Goal: Task Accomplishment & Management: Complete application form

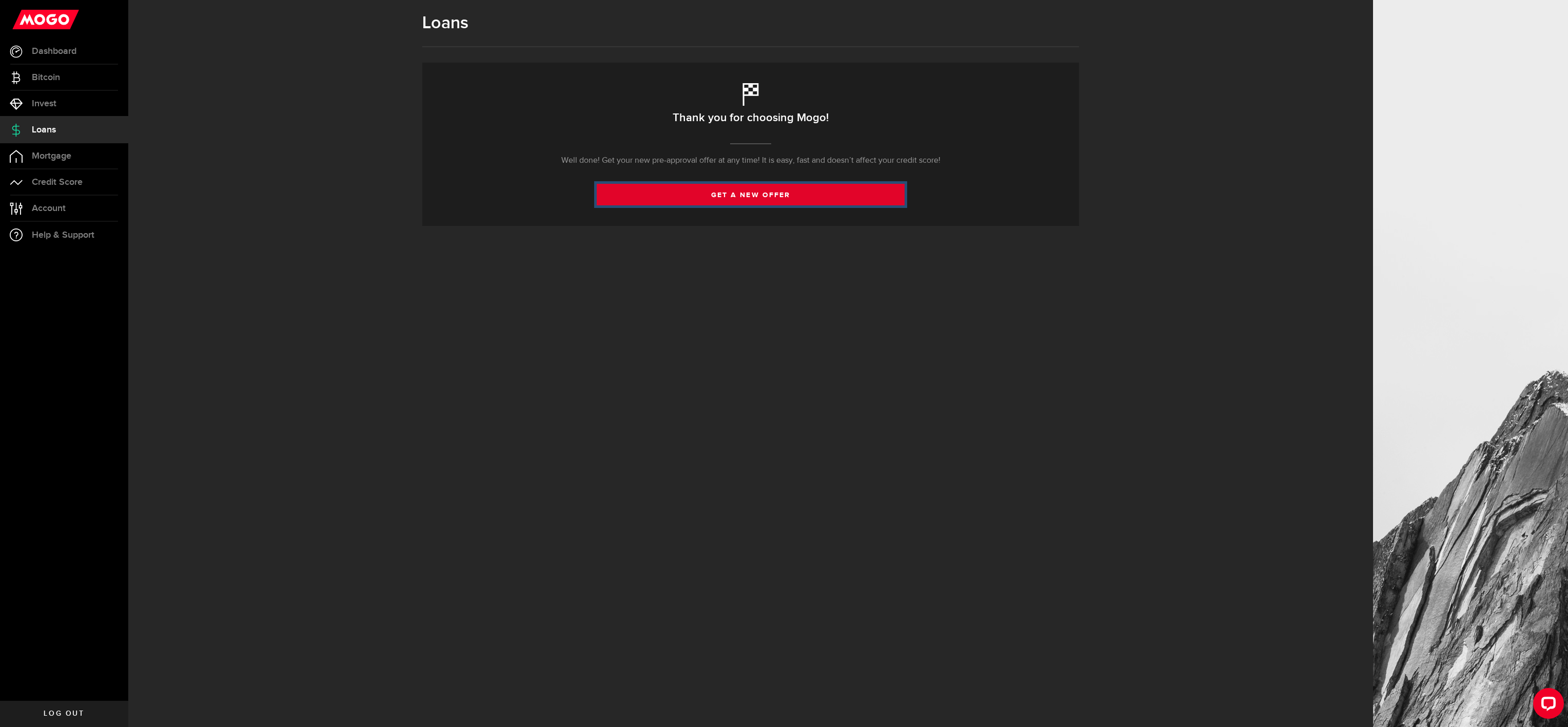
click at [752, 195] on link "get a new offer" at bounding box center [751, 194] width 308 height 21
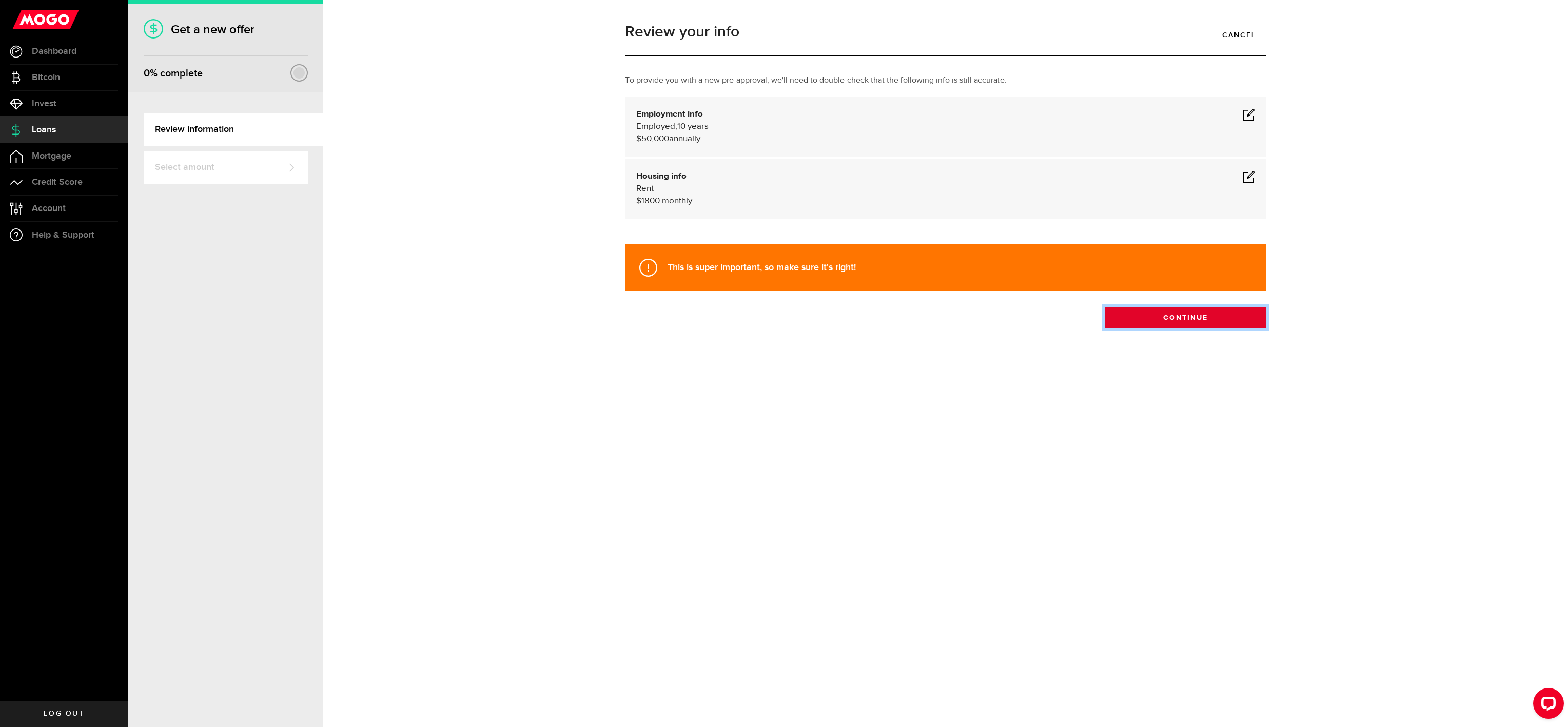
click at [1169, 320] on button "Continue" at bounding box center [1186, 317] width 162 height 21
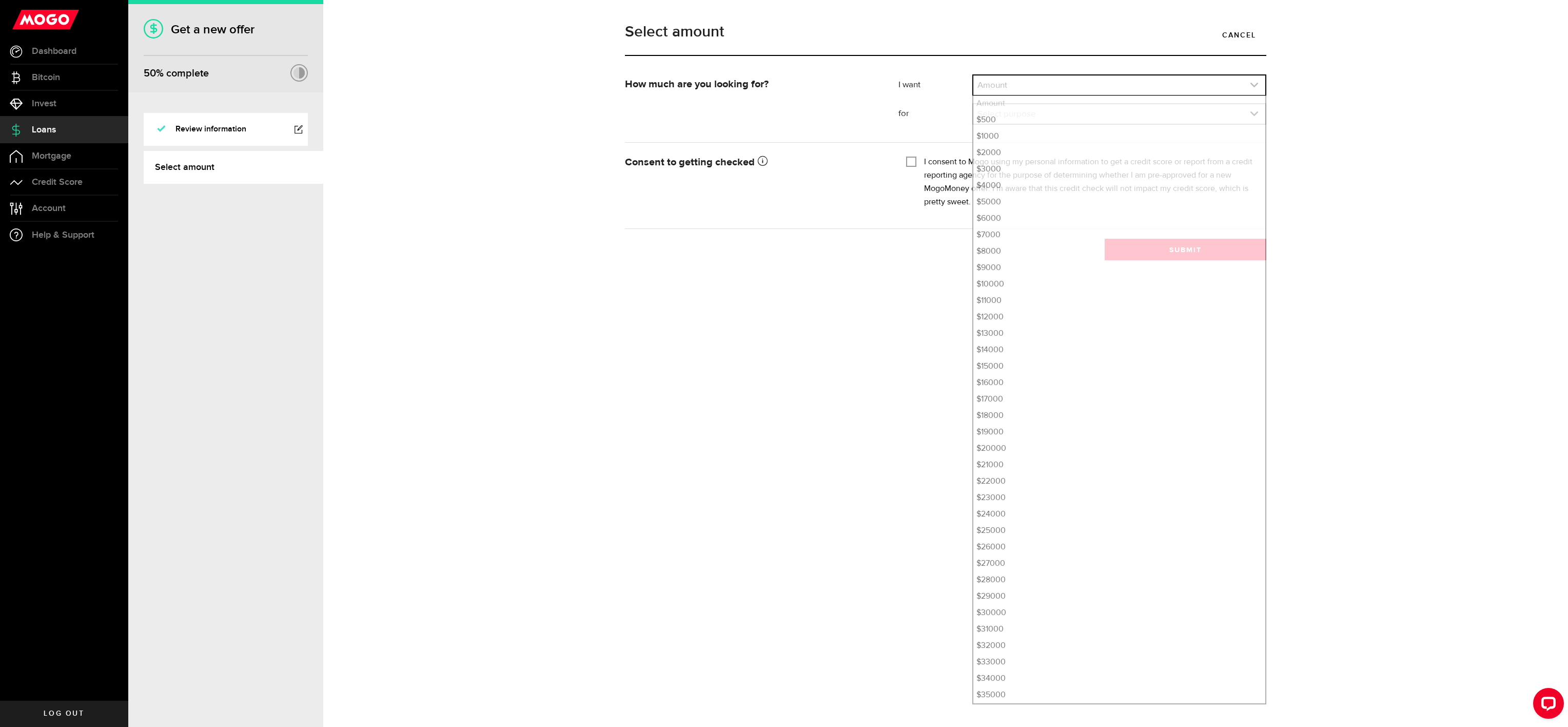
click at [1256, 86] on icon "expand select" at bounding box center [1254, 85] width 9 height 9
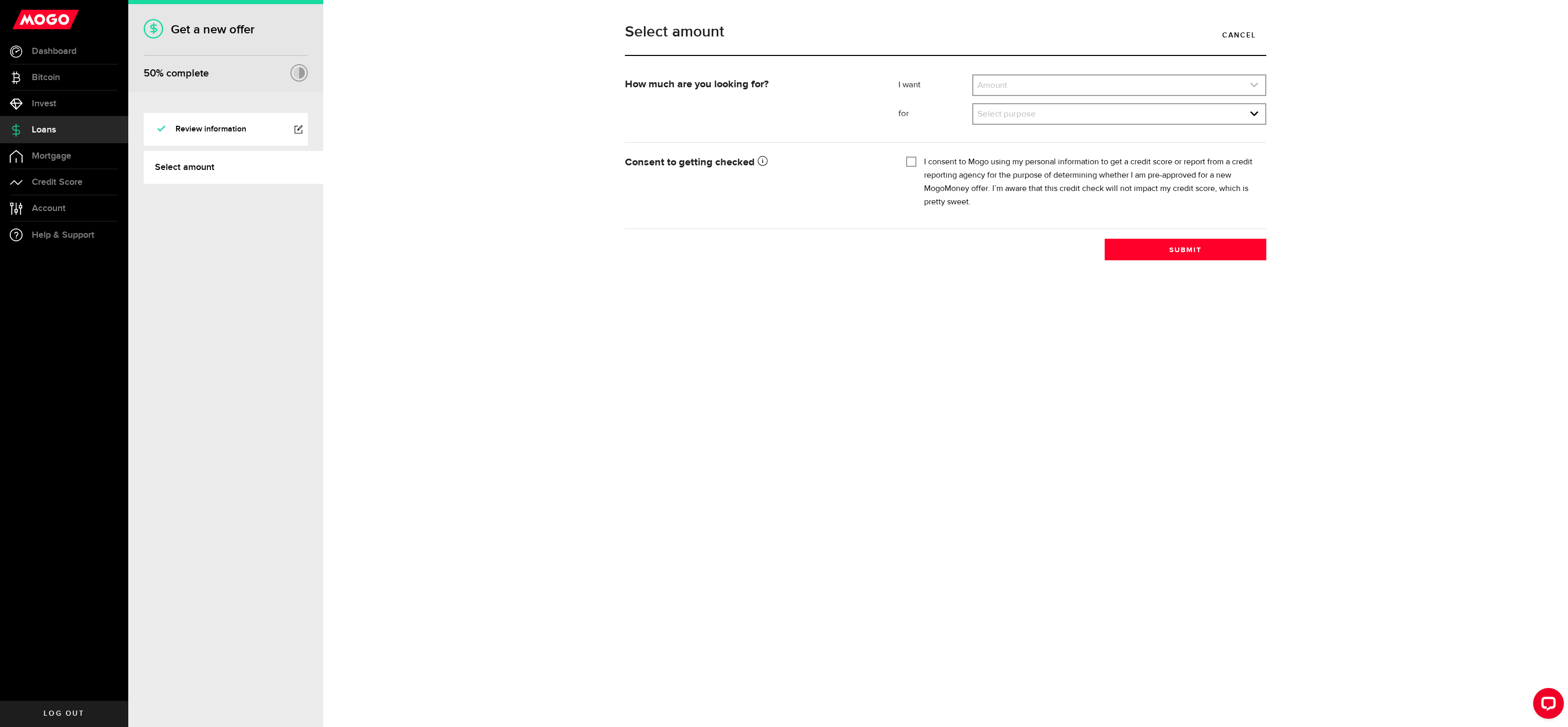
click at [1256, 86] on icon "expand select" at bounding box center [1254, 85] width 9 height 9
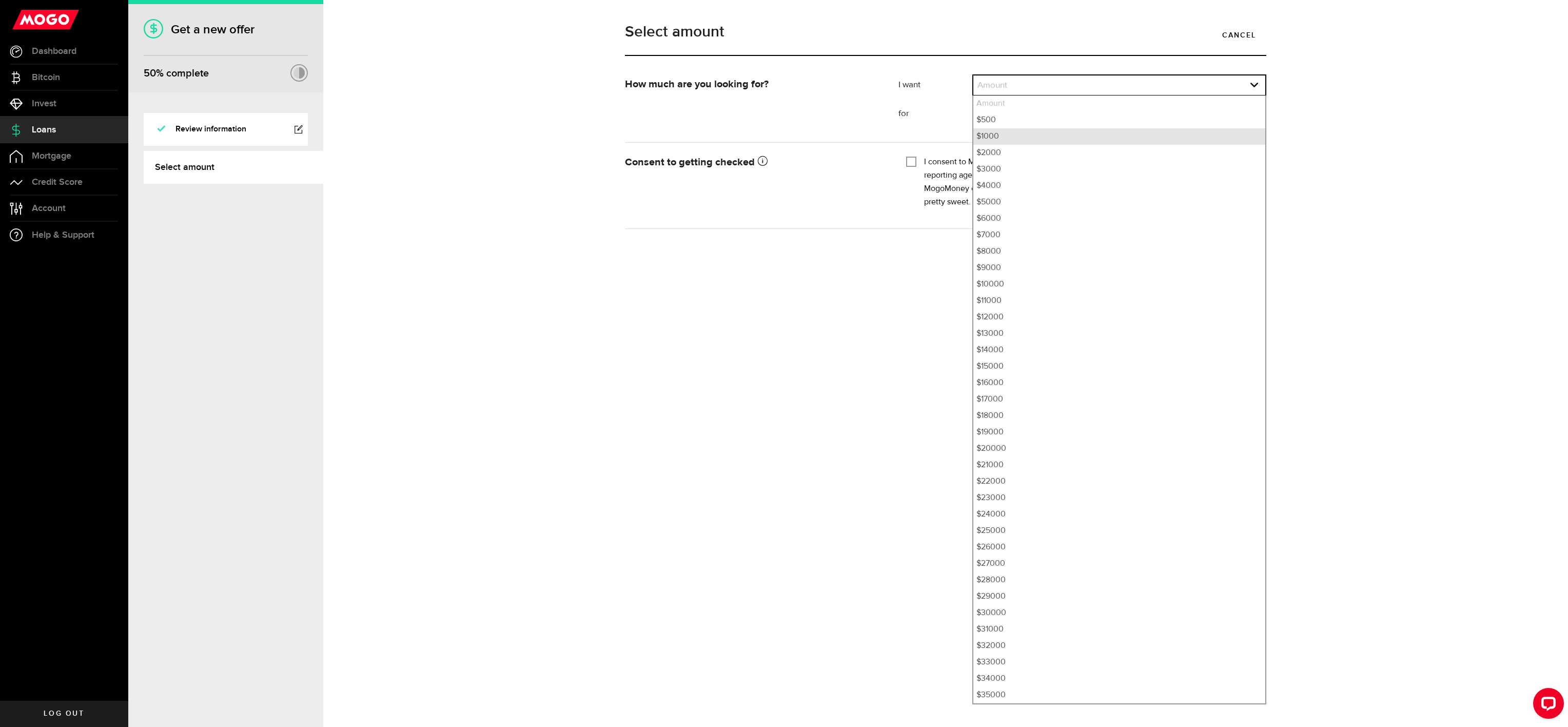
click at [1050, 135] on li "$1000" at bounding box center [1119, 136] width 292 height 16
select select "1000"
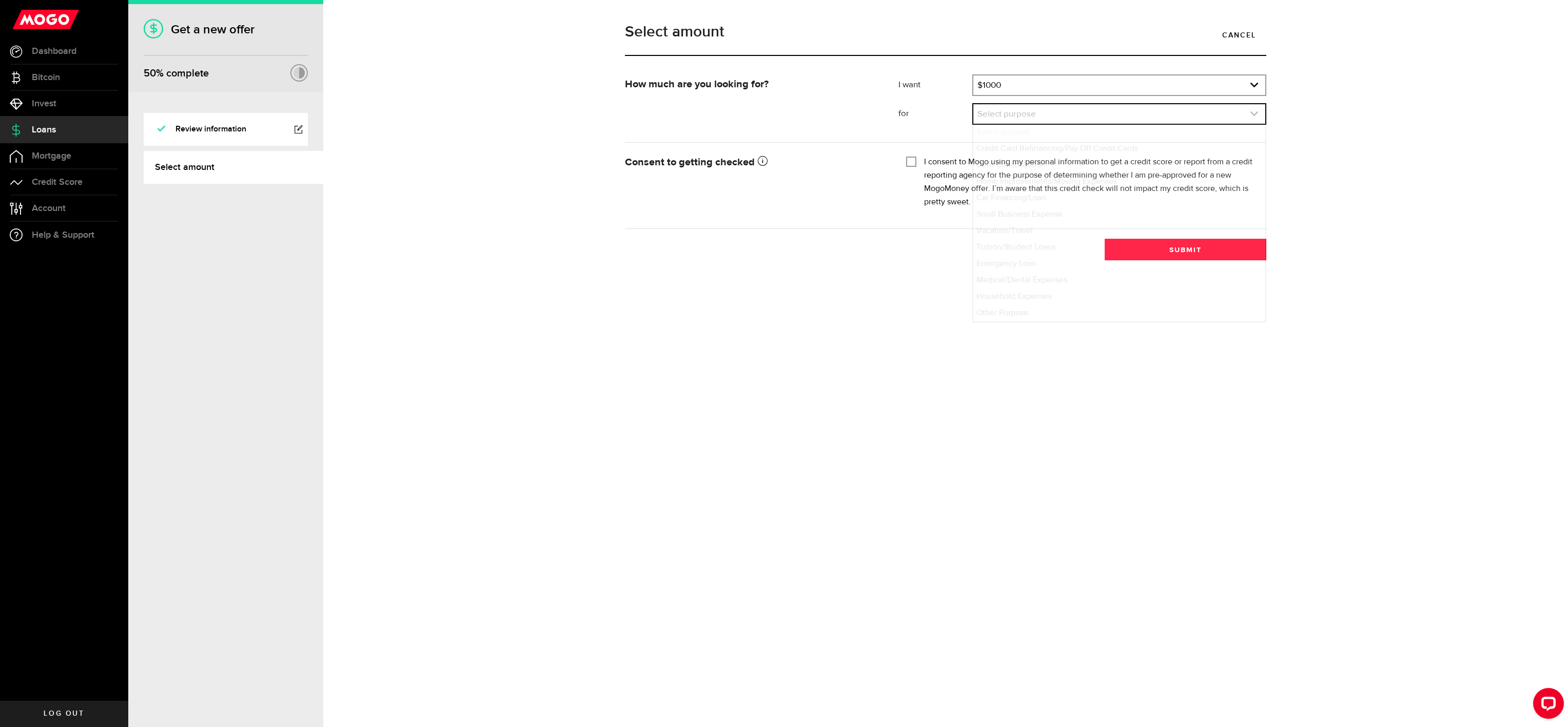
click at [1255, 115] on use "expand select" at bounding box center [1254, 114] width 8 height 5
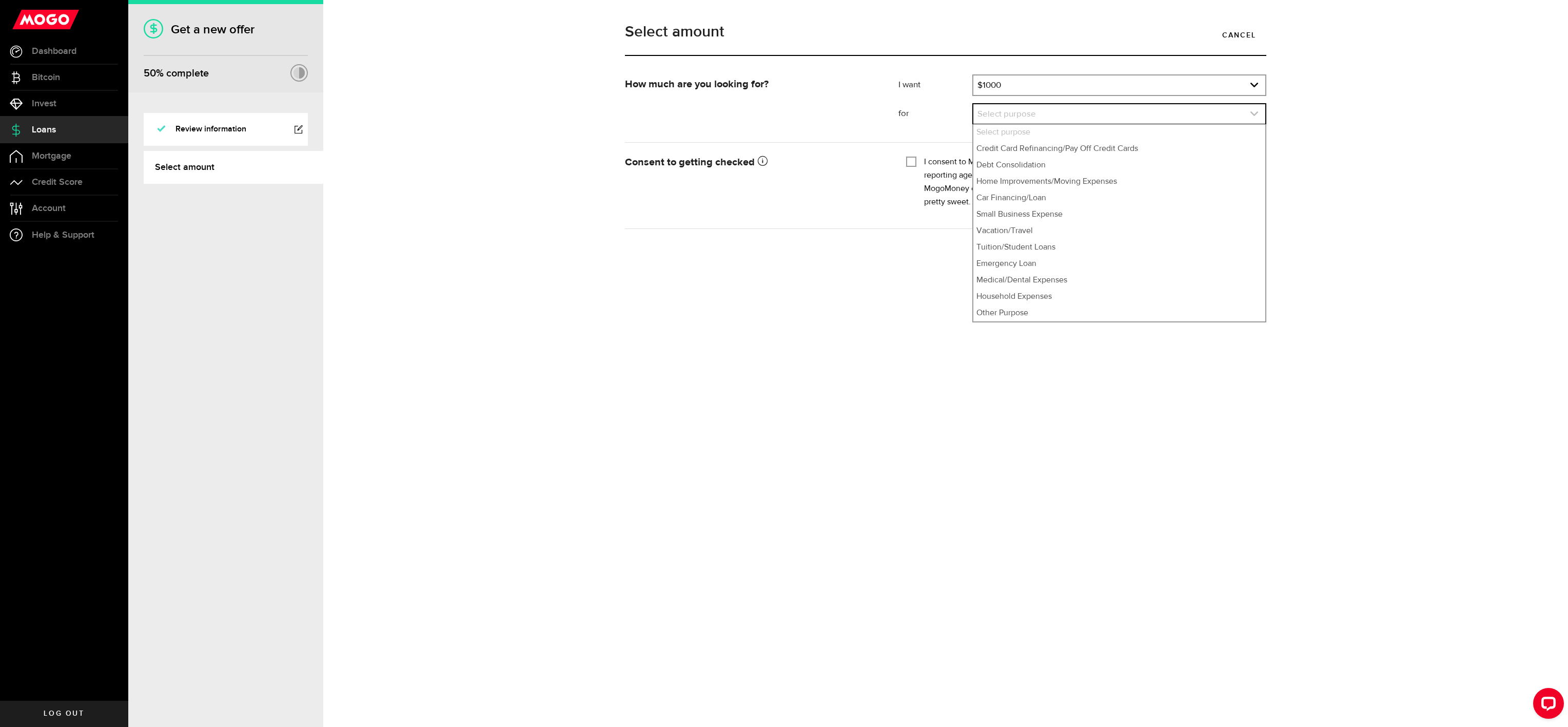
click at [1251, 113] on icon "expand select" at bounding box center [1254, 114] width 9 height 9
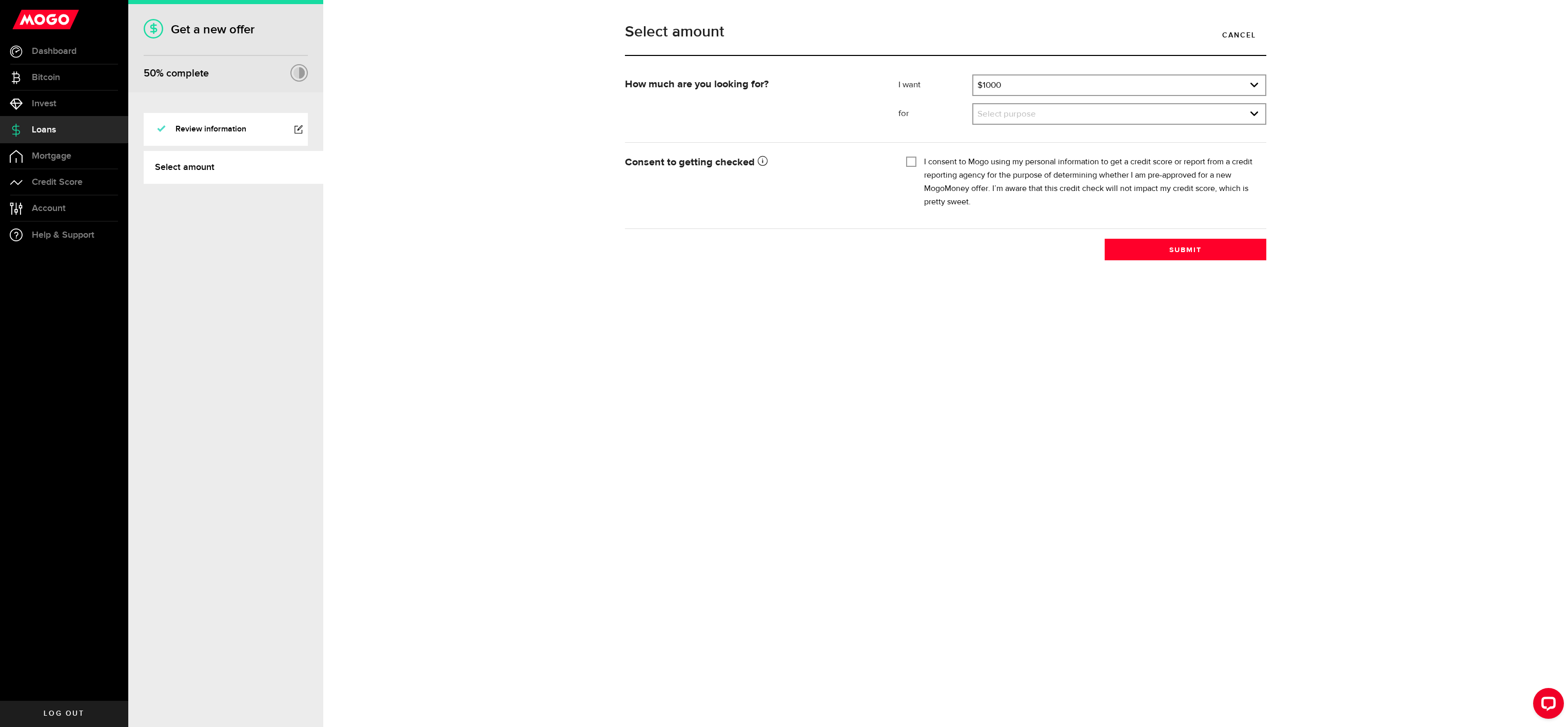
click at [842, 467] on div "Select amount Cancel How much are you looking for? I want Amount How much credi…" at bounding box center [945, 364] width 1245 height 727
click at [1254, 110] on icon "expand select" at bounding box center [1254, 114] width 9 height 9
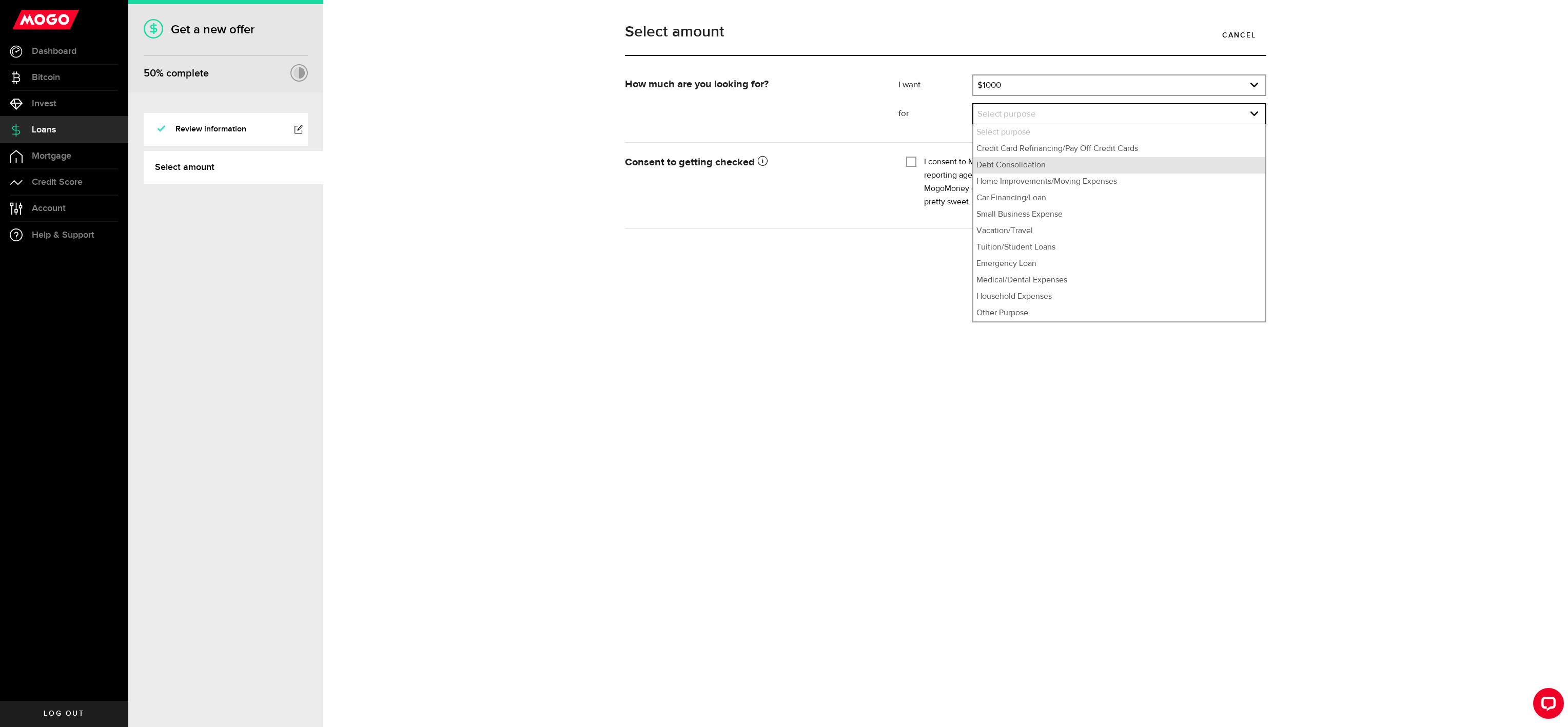
click at [1200, 163] on li "Debt Consolidation" at bounding box center [1119, 165] width 292 height 16
select select "Debt Consolidation"
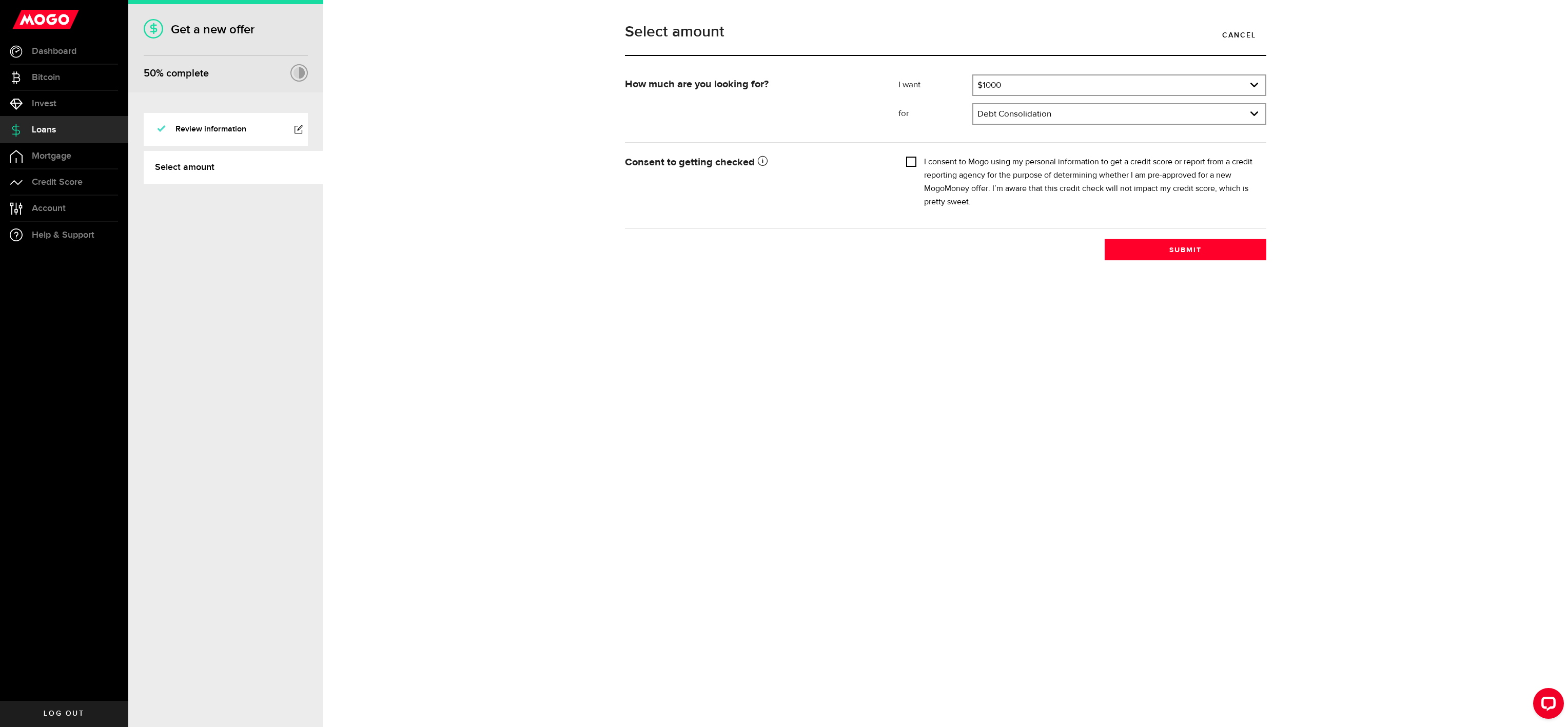
click at [914, 159] on input "I consent to Mogo using my personal information to get a credit score or report…" at bounding box center [911, 160] width 10 height 10
checkbox input "true"
click at [1199, 248] on button "Submit" at bounding box center [1186, 249] width 162 height 21
